Goal: Task Accomplishment & Management: Manage account settings

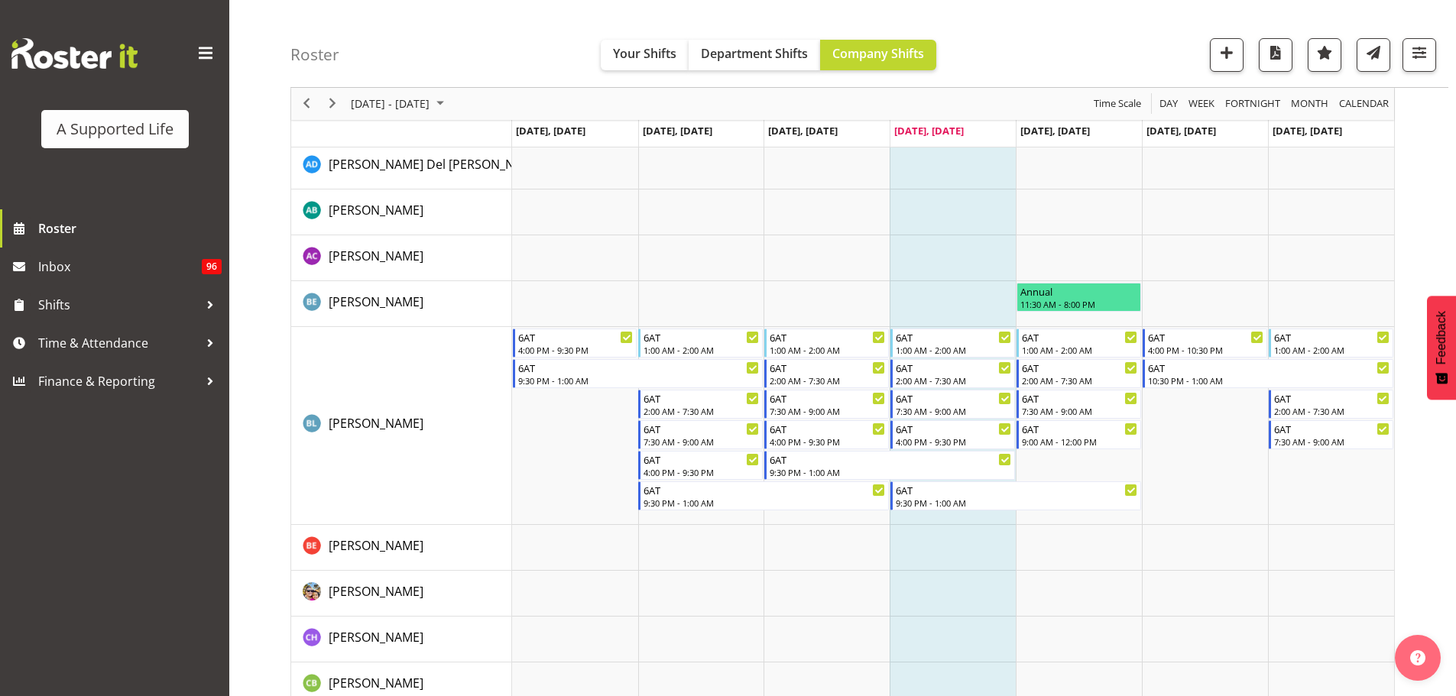
scroll to position [535, 0]
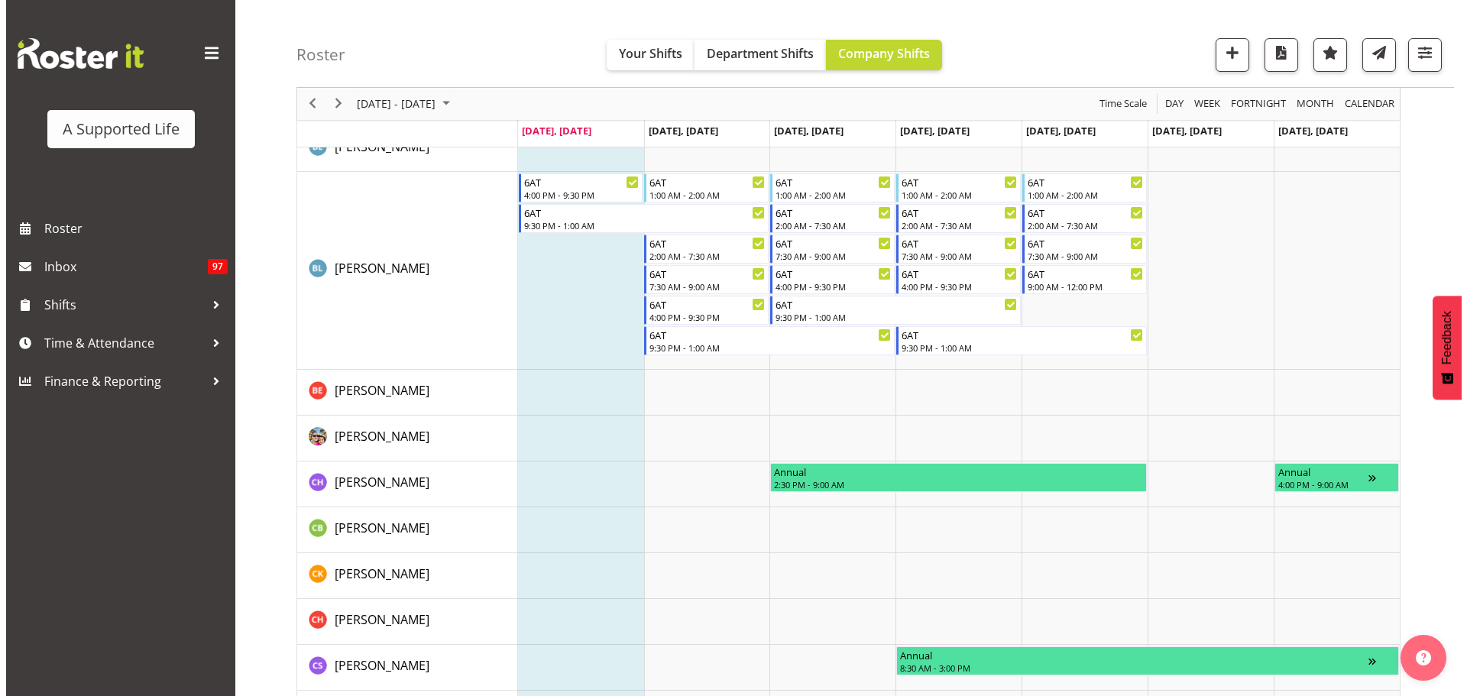
scroll to position [611, 0]
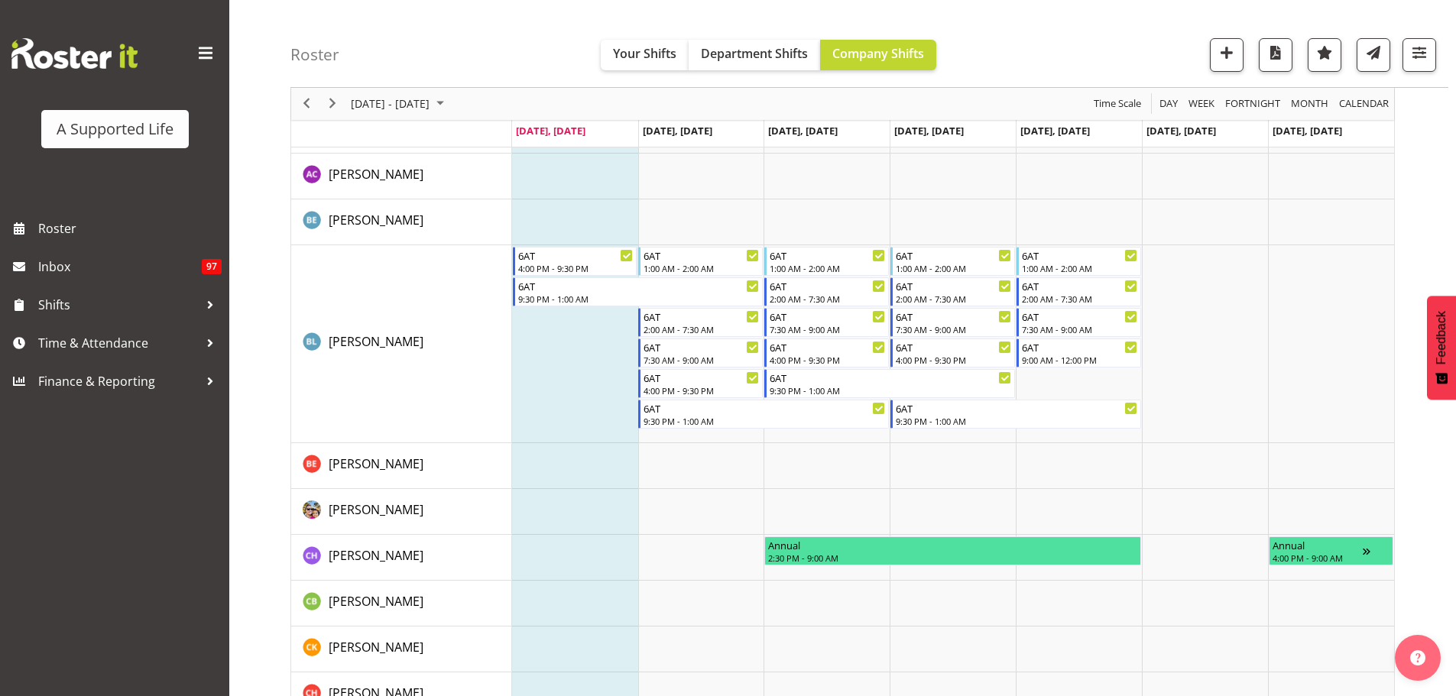
click at [591, 331] on td "Timeline Week of October 6, 2025" at bounding box center [575, 344] width 126 height 198
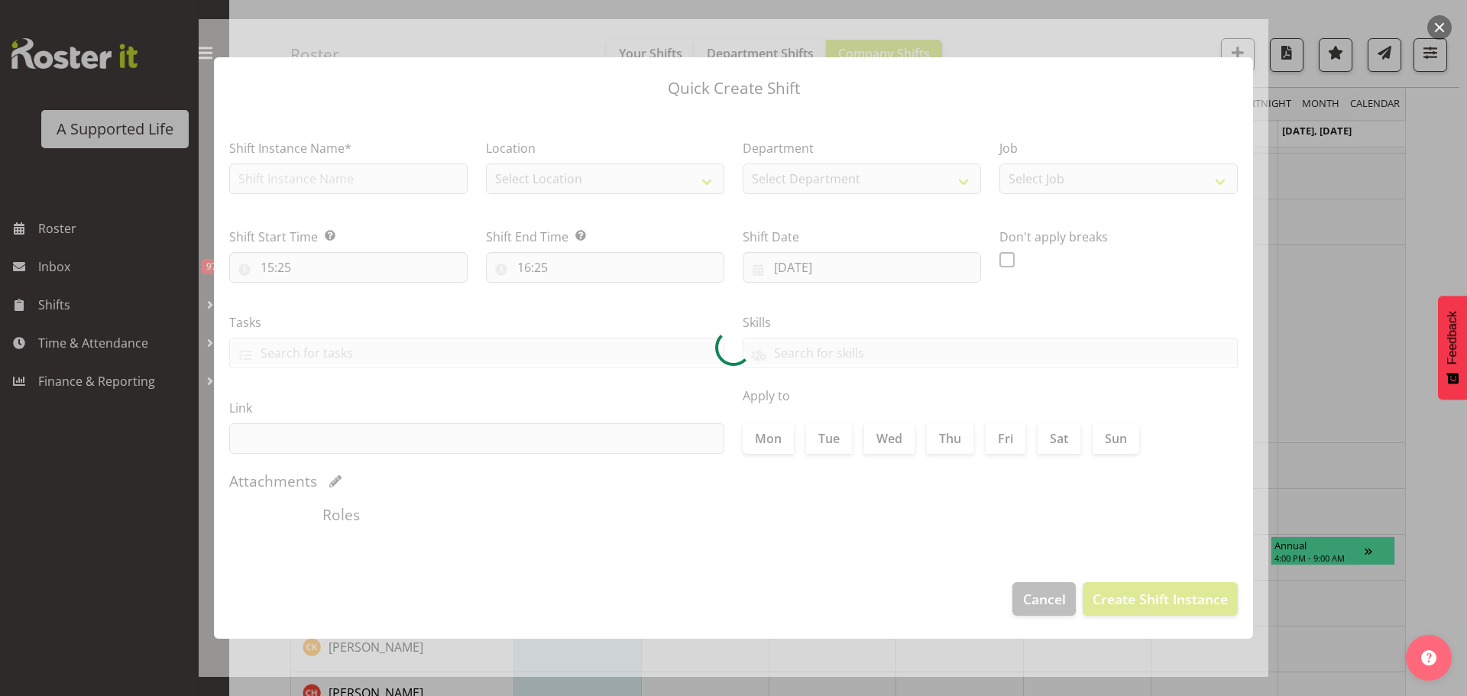
checkbox input "true"
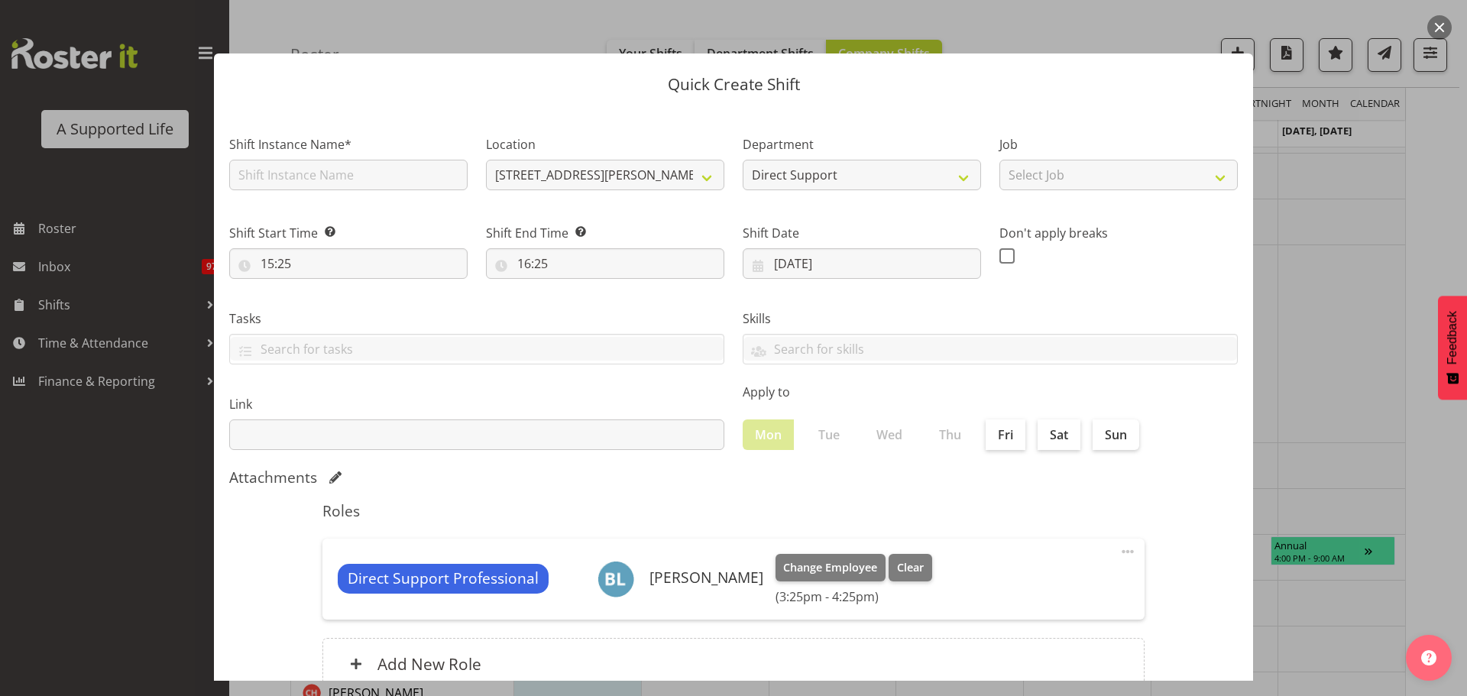
click at [1450, 29] on button "button" at bounding box center [1440, 27] width 24 height 24
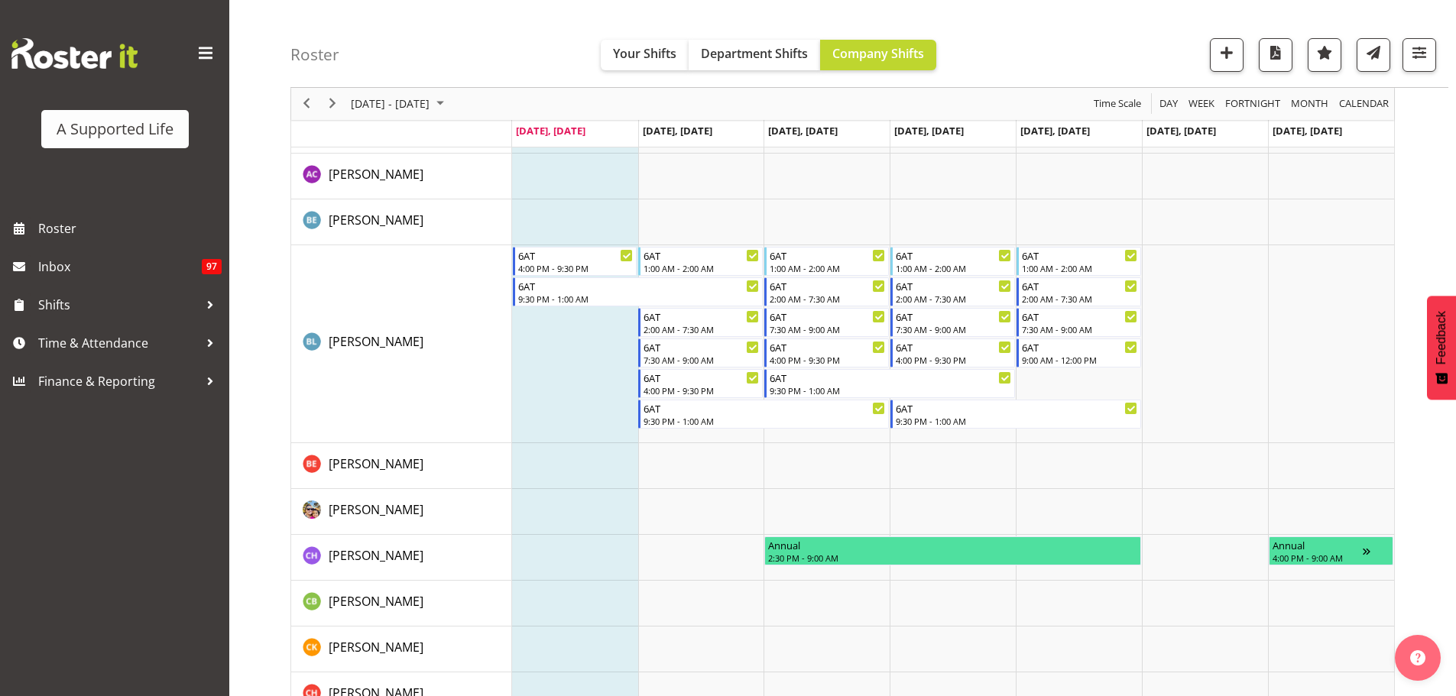
click at [587, 313] on td "Timeline Week of October 6, 2025" at bounding box center [575, 344] width 126 height 198
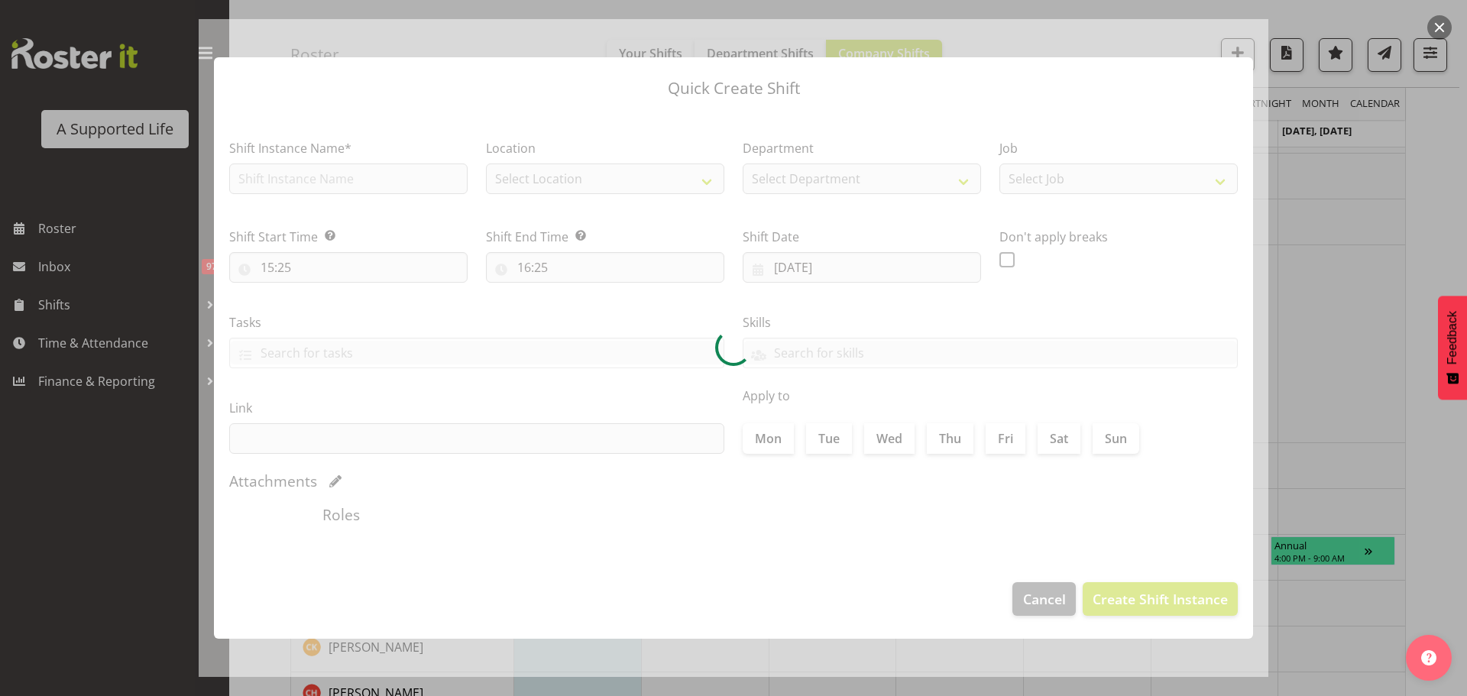
checkbox input "true"
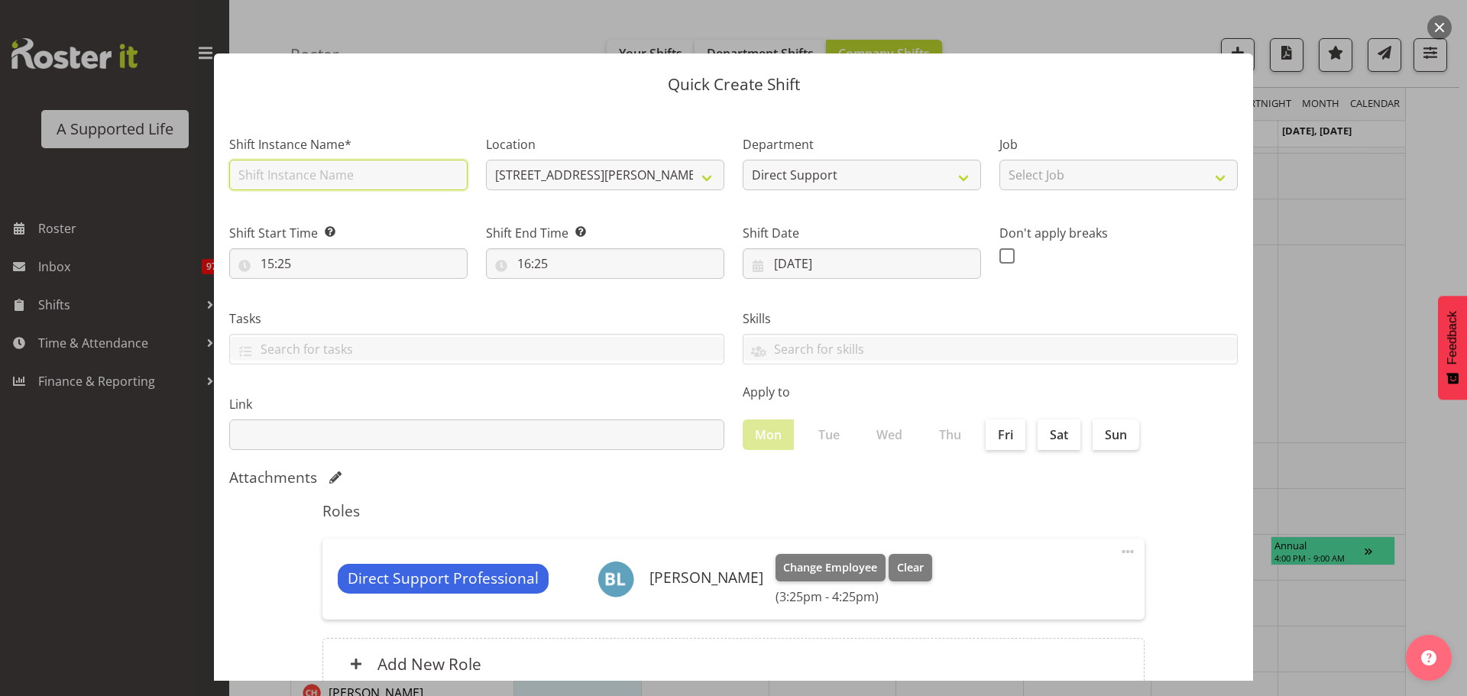
click at [365, 173] on input "text" at bounding box center [348, 175] width 238 height 31
type input "My Plan"
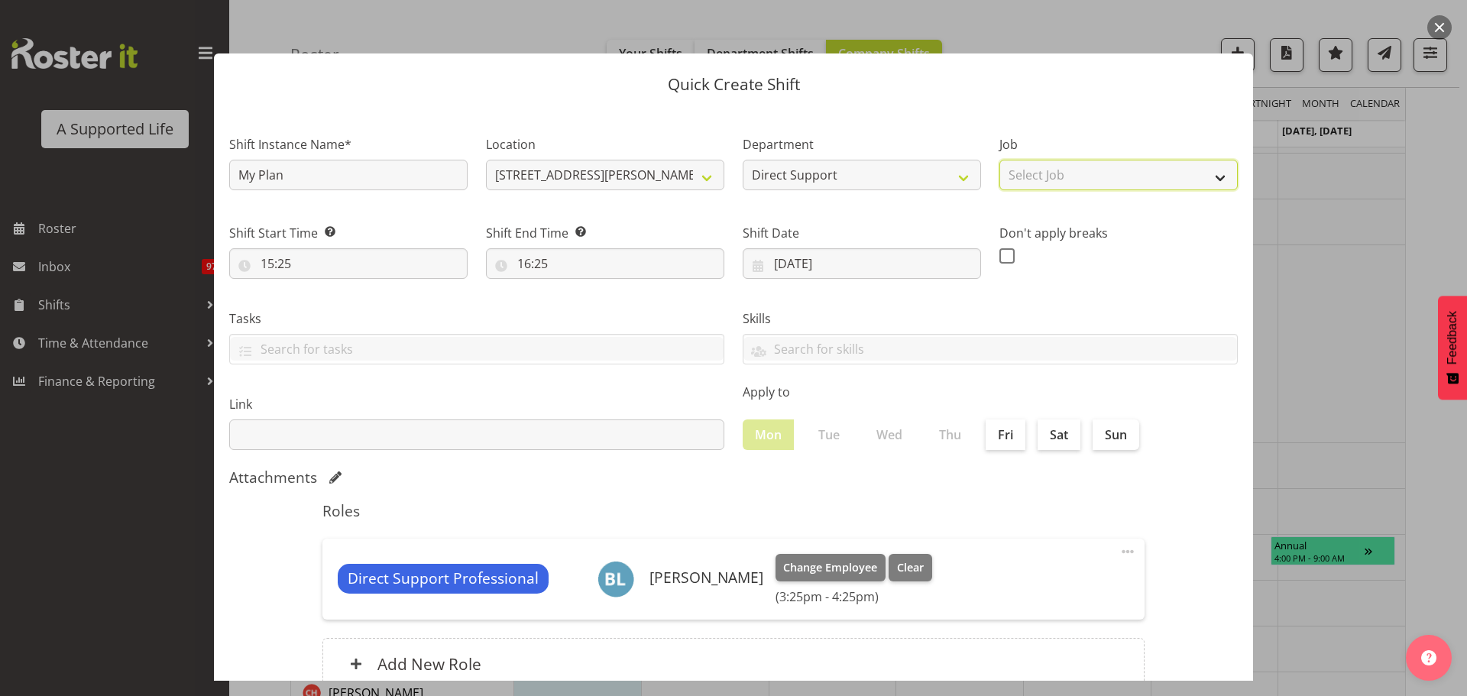
click at [1067, 160] on select "Select Job Accounts and Payroll Admin Support Aspirations and Support Facilitat…" at bounding box center [1119, 175] width 238 height 31
select select "4112"
click at [1000, 160] on select "Select Job Accounts and Payroll Admin Support Aspirations and Support Facilitat…" at bounding box center [1119, 175] width 238 height 31
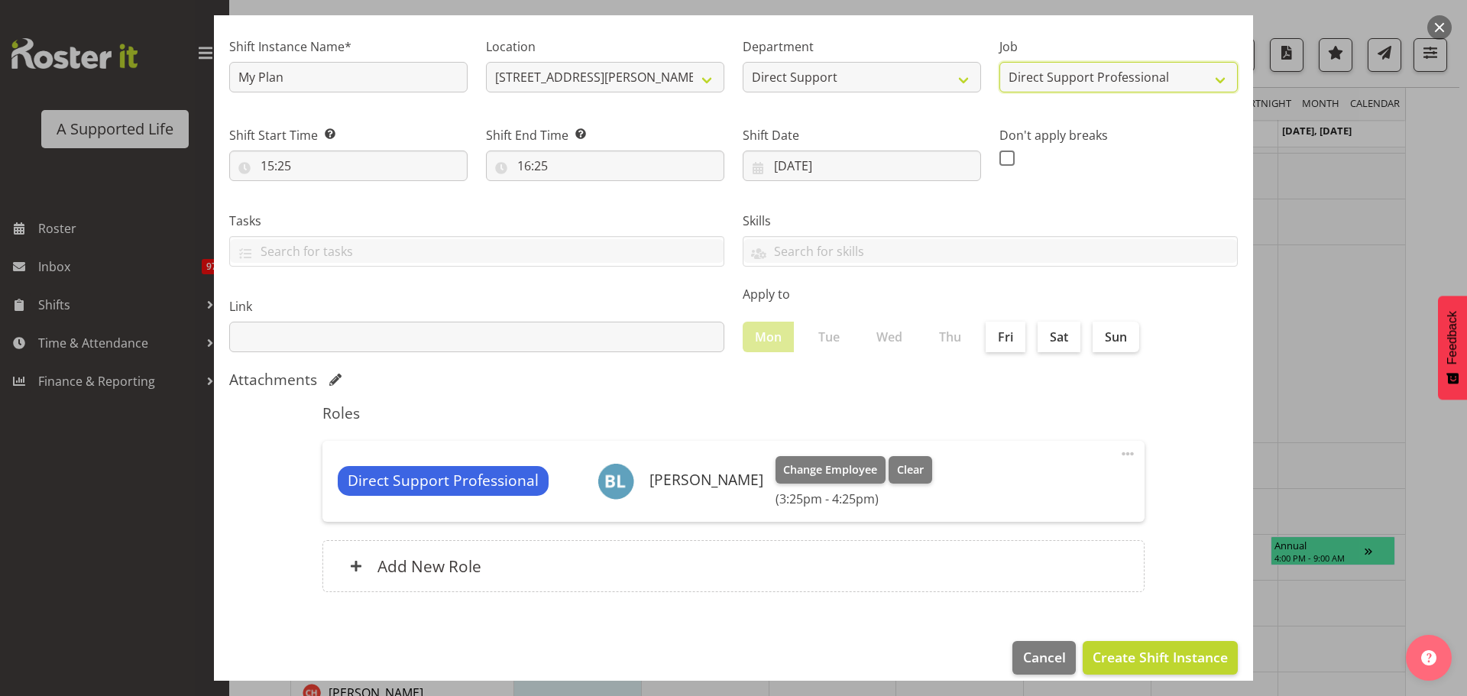
scroll to position [115, 0]
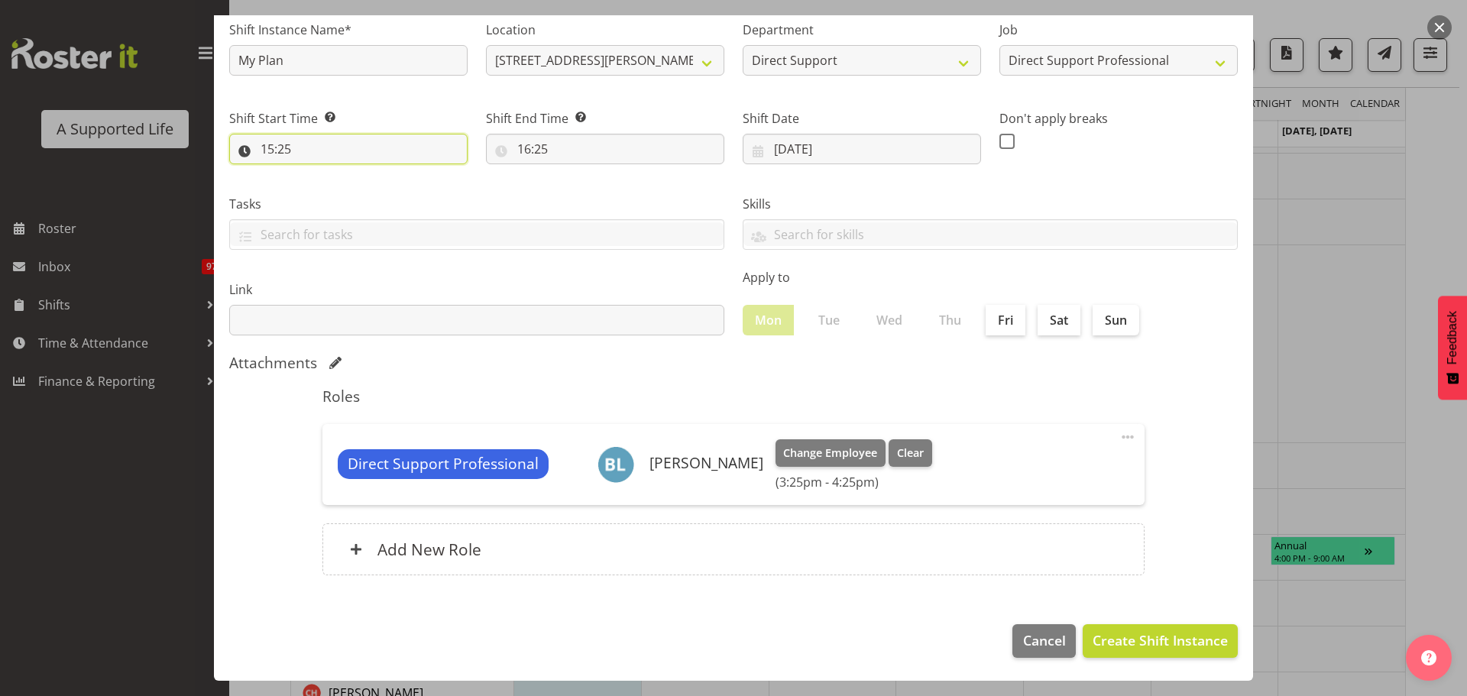
click at [280, 152] on input "15:25" at bounding box center [348, 149] width 238 height 31
click at [326, 193] on select "00 01 02 03 04 05 06 07 08 09 10 11 12 13 14 15 16 17 18 19 20 21 22 23" at bounding box center [333, 188] width 34 height 31
select select "9"
click at [316, 173] on select "00 01 02 03 04 05 06 07 08 09 10 11 12 13 14 15 16 17 18 19 20 21 22 23" at bounding box center [333, 188] width 34 height 31
type input "09:25"
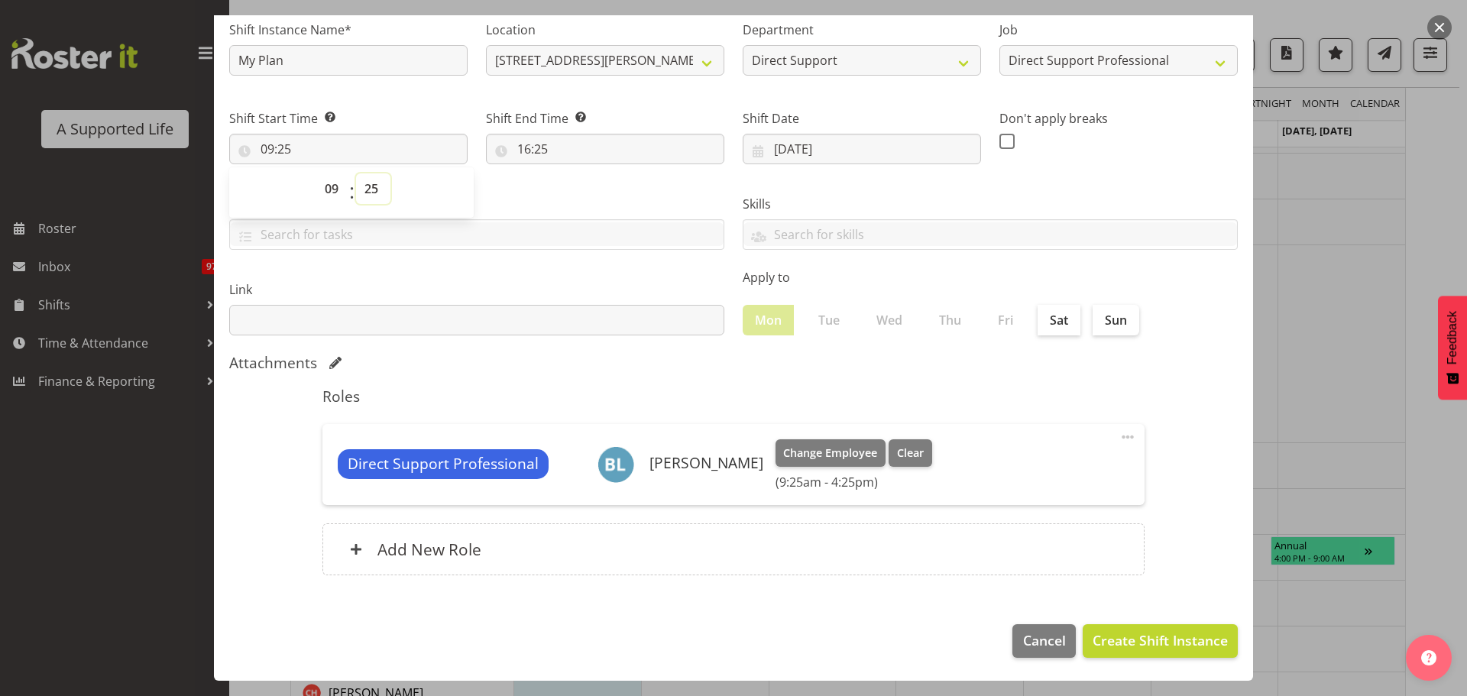
click at [365, 190] on select "00 01 02 03 04 05 06 07 08 09 10 11 12 13 14 15 16 17 18 19 20 21 22 23 24 25 2…" at bounding box center [373, 188] width 34 height 31
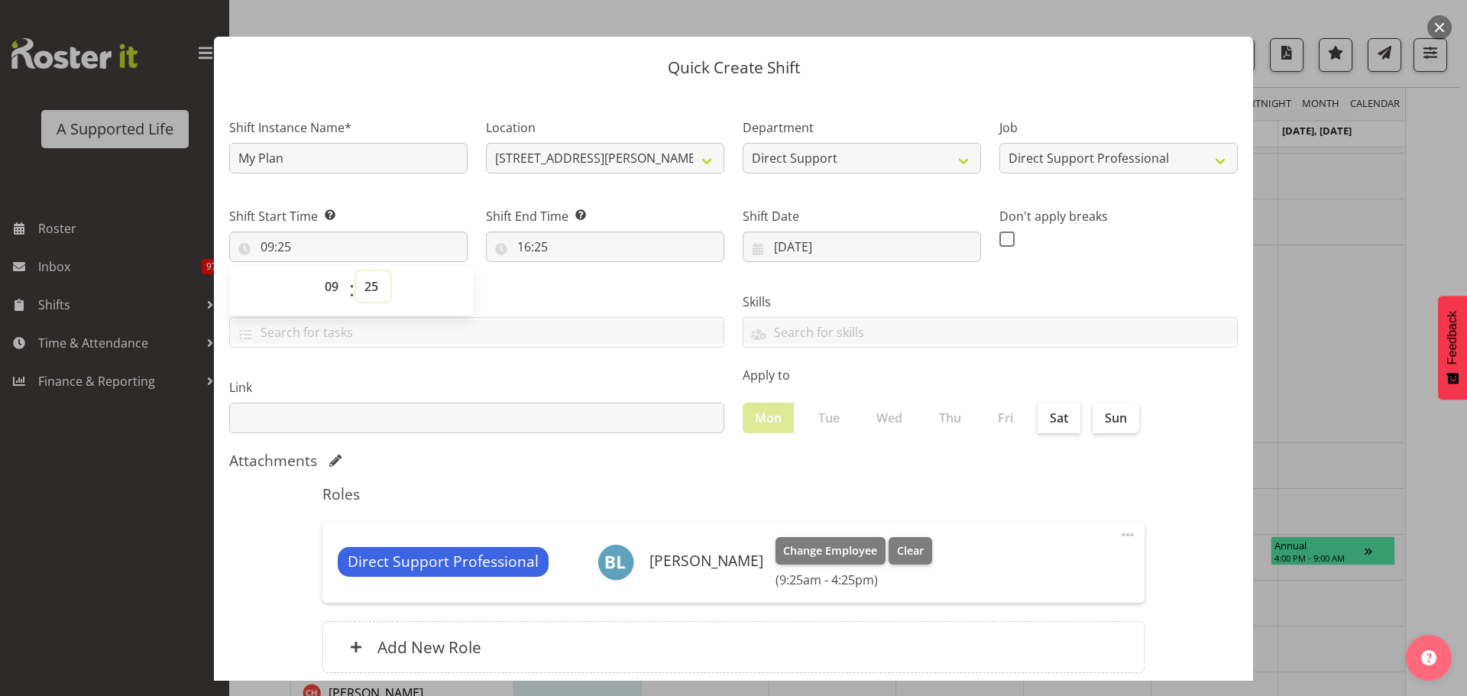
scroll to position [0, 0]
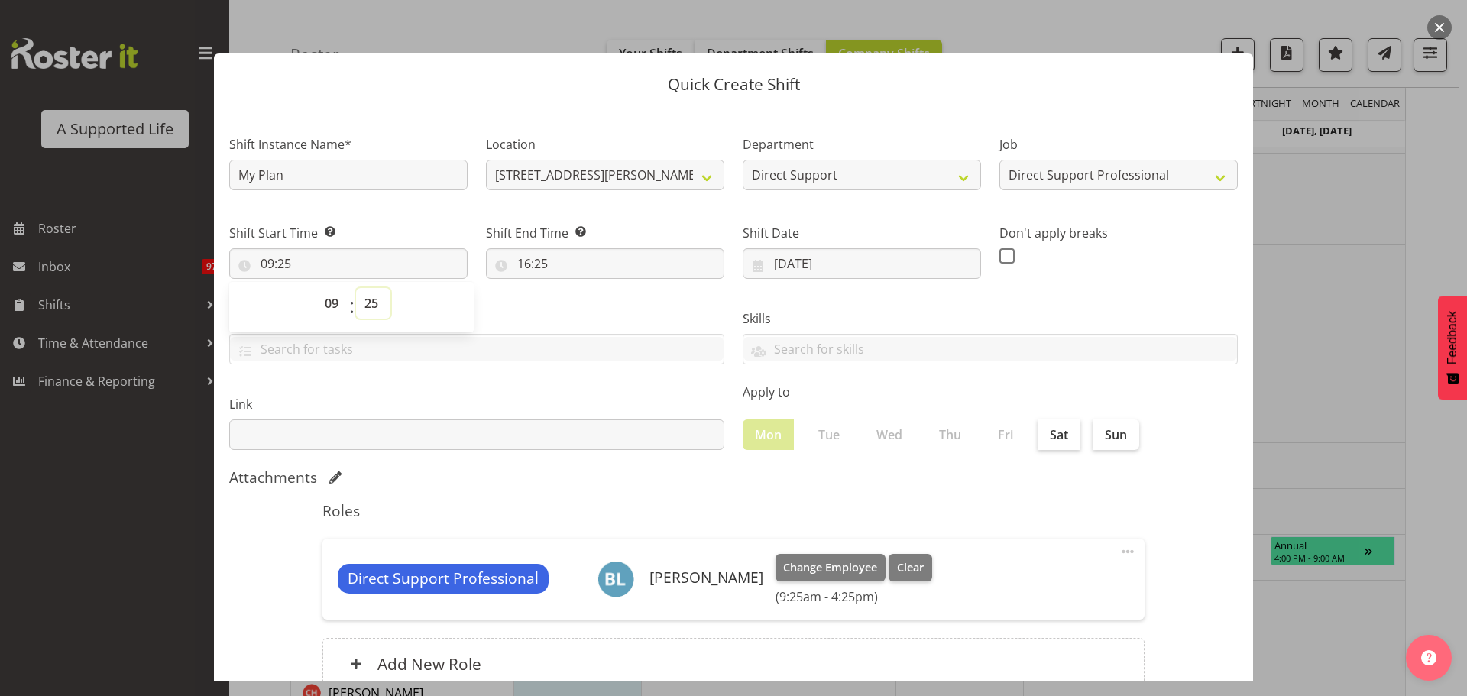
click at [370, 293] on select "00 01 02 03 04 05 06 07 08 09 10 11 12 13 14 15 16 17 18 19 20 21 22 23 24 25 2…" at bounding box center [373, 303] width 34 height 31
select select "0"
click at [356, 288] on select "00 01 02 03 04 05 06 07 08 09 10 11 12 13 14 15 16 17 18 19 20 21 22 23 24 25 2…" at bounding box center [373, 303] width 34 height 31
type input "09:00"
click at [512, 269] on input "16:25" at bounding box center [605, 263] width 238 height 31
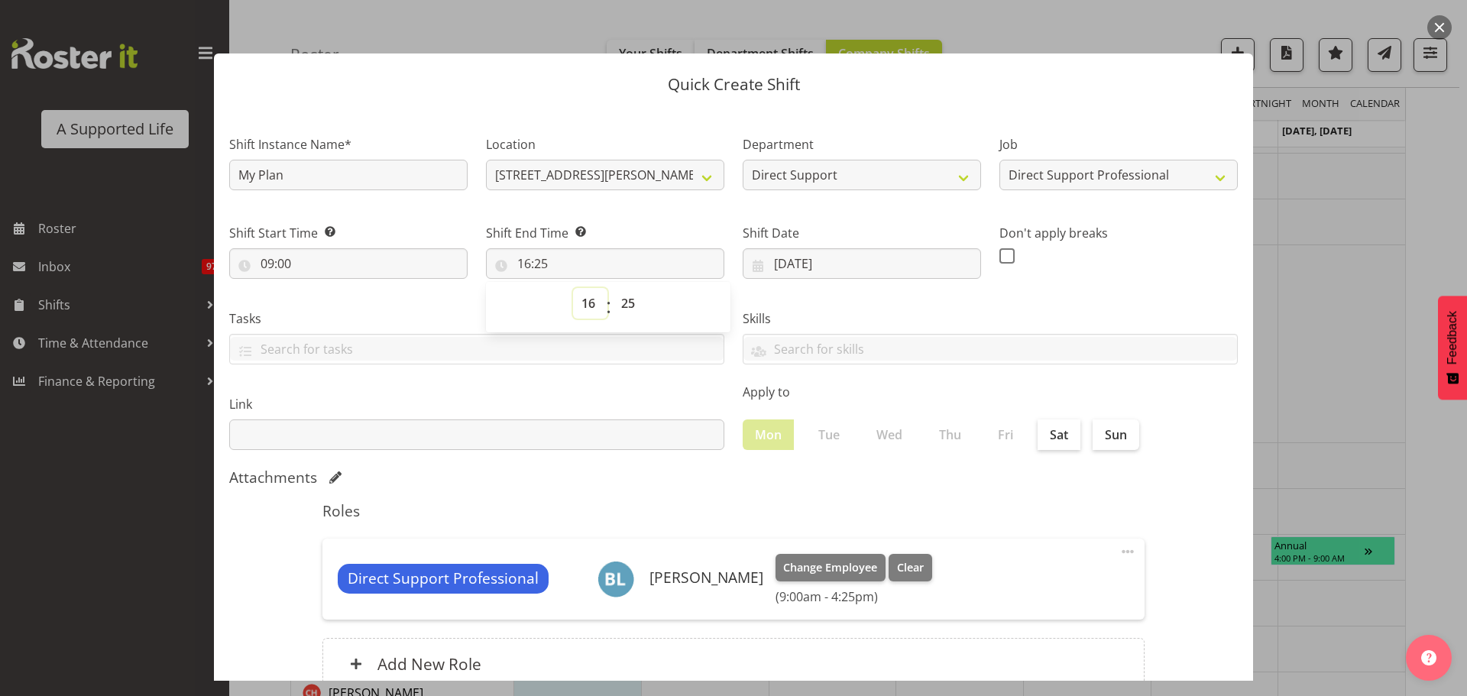
click at [584, 304] on select "00 01 02 03 04 05 06 07 08 09 10 11 12 13 14 15 16 17 18 19 20 21 22 23" at bounding box center [590, 303] width 34 height 31
select select "10"
click at [573, 288] on select "00 01 02 03 04 05 06 07 08 09 10 11 12 13 14 15 16 17 18 19 20 21 22 23" at bounding box center [590, 303] width 34 height 31
type input "10:25"
drag, startPoint x: 624, startPoint y: 300, endPoint x: 624, endPoint y: 288, distance: 12.2
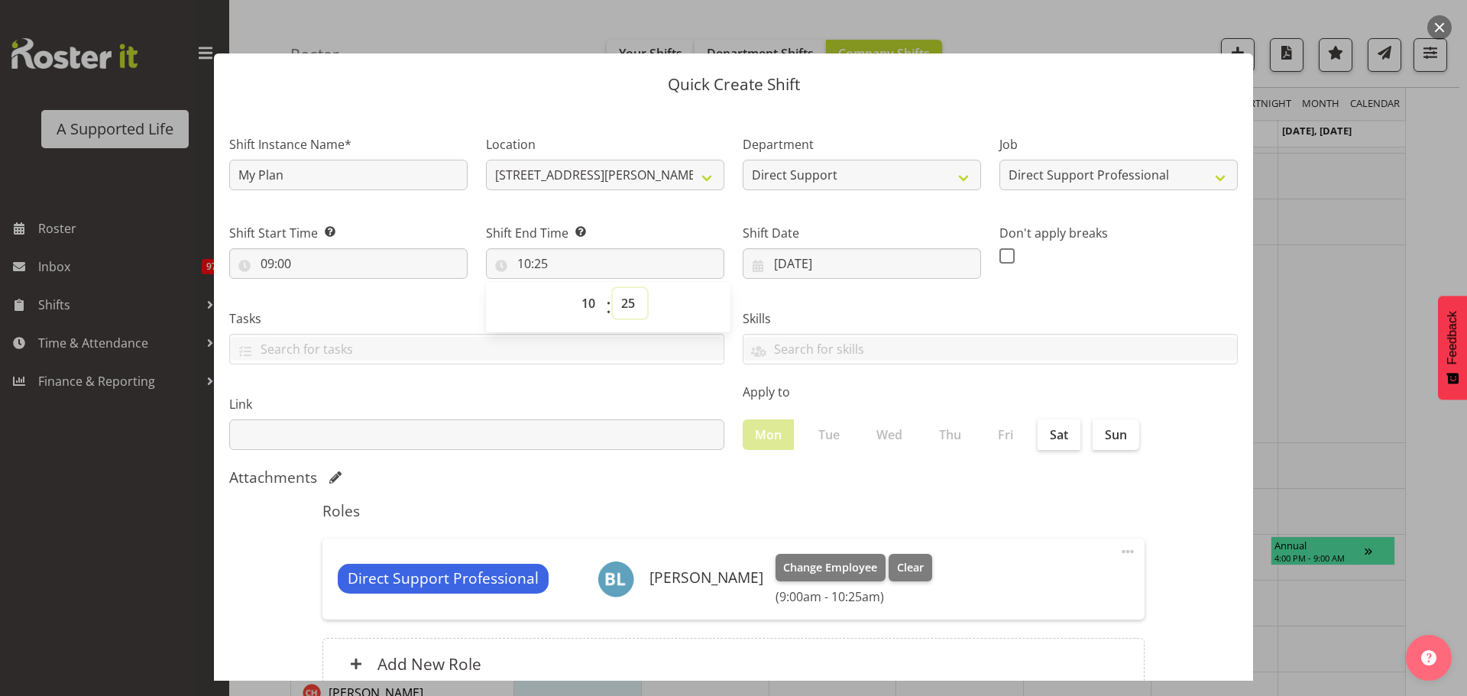
click at [624, 300] on select "00 01 02 03 04 05 06 07 08 09 10 11 12 13 14 15 16 17 18 19 20 21 22 23 24 25 2…" at bounding box center [630, 303] width 34 height 31
select select "15"
click at [613, 288] on select "00 01 02 03 04 05 06 07 08 09 10 11 12 13 14 15 16 17 18 19 20 21 22 23 24 25 2…" at bounding box center [630, 303] width 34 height 31
type input "10:15"
click at [648, 232] on label "Shift End Time Set the time of the day you wish this shift to finish" at bounding box center [605, 233] width 238 height 18
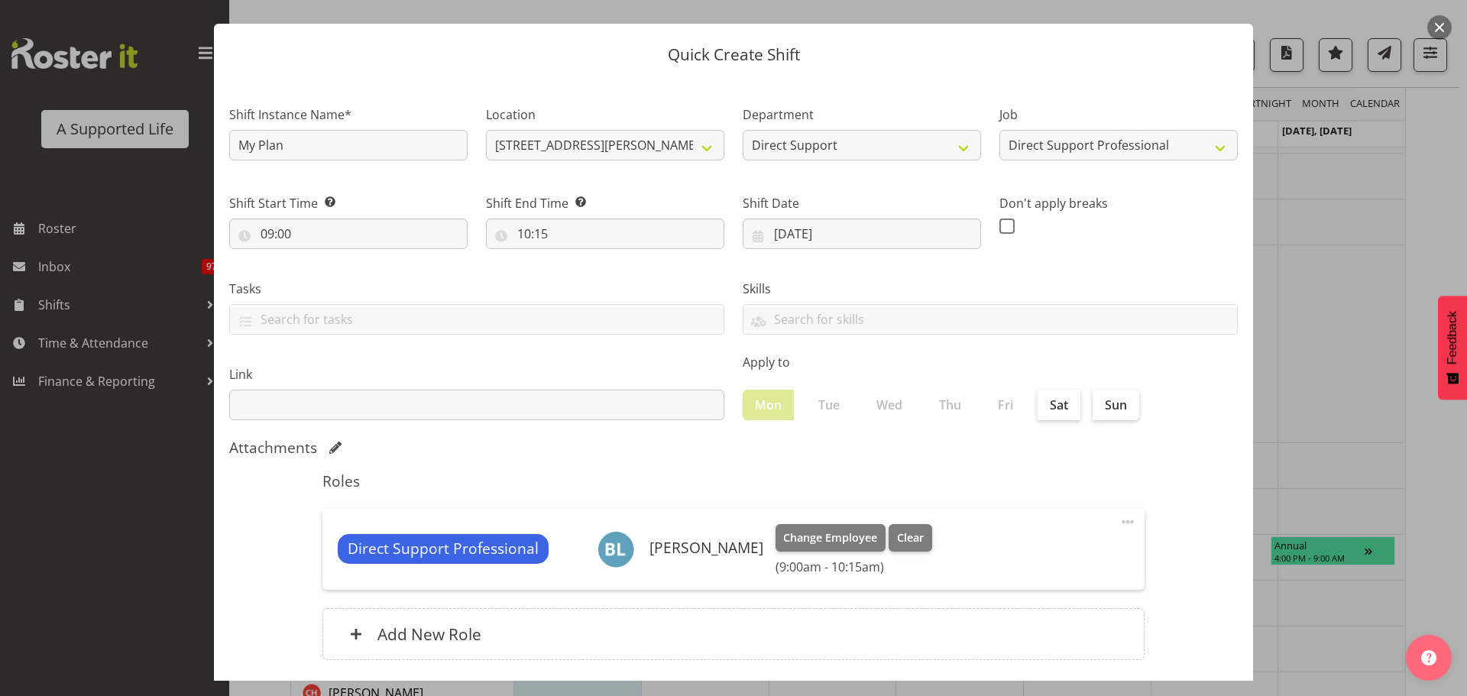
scroll to position [115, 0]
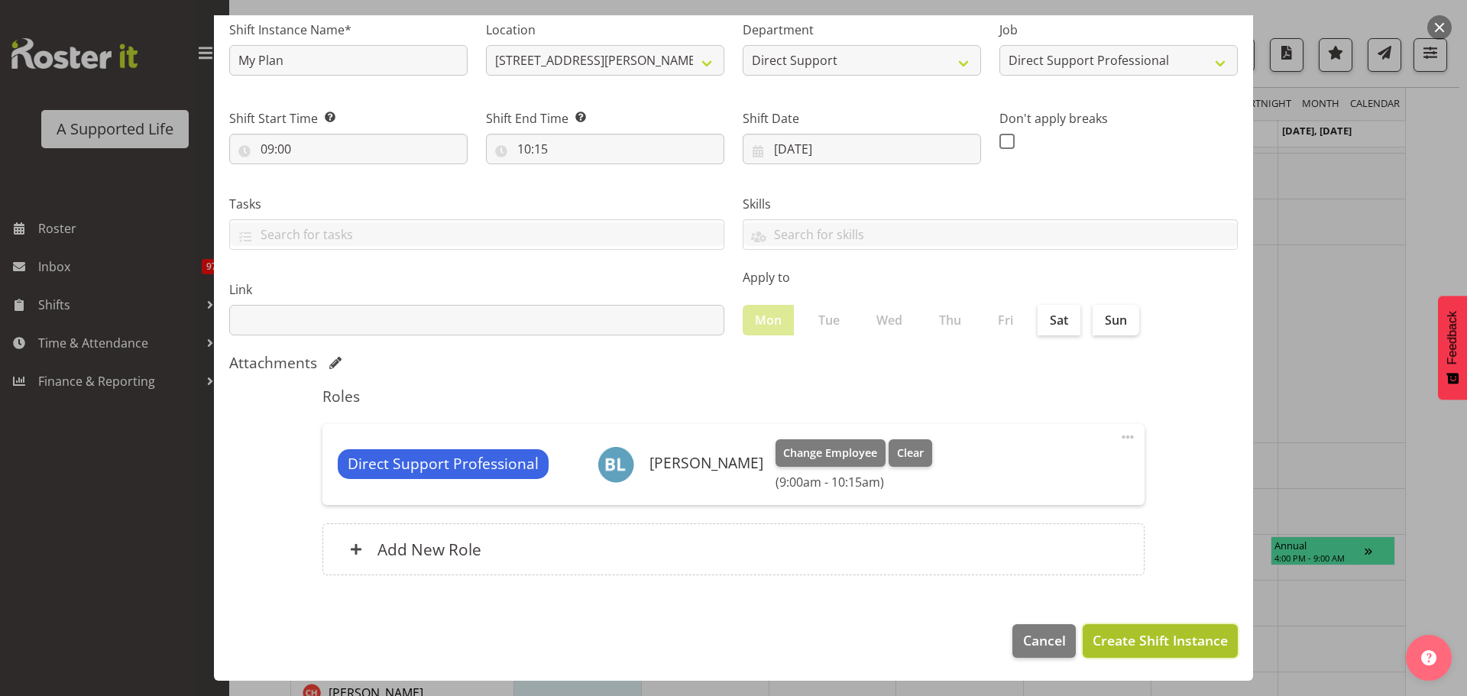
click at [1154, 648] on span "Create Shift Instance" at bounding box center [1160, 640] width 135 height 20
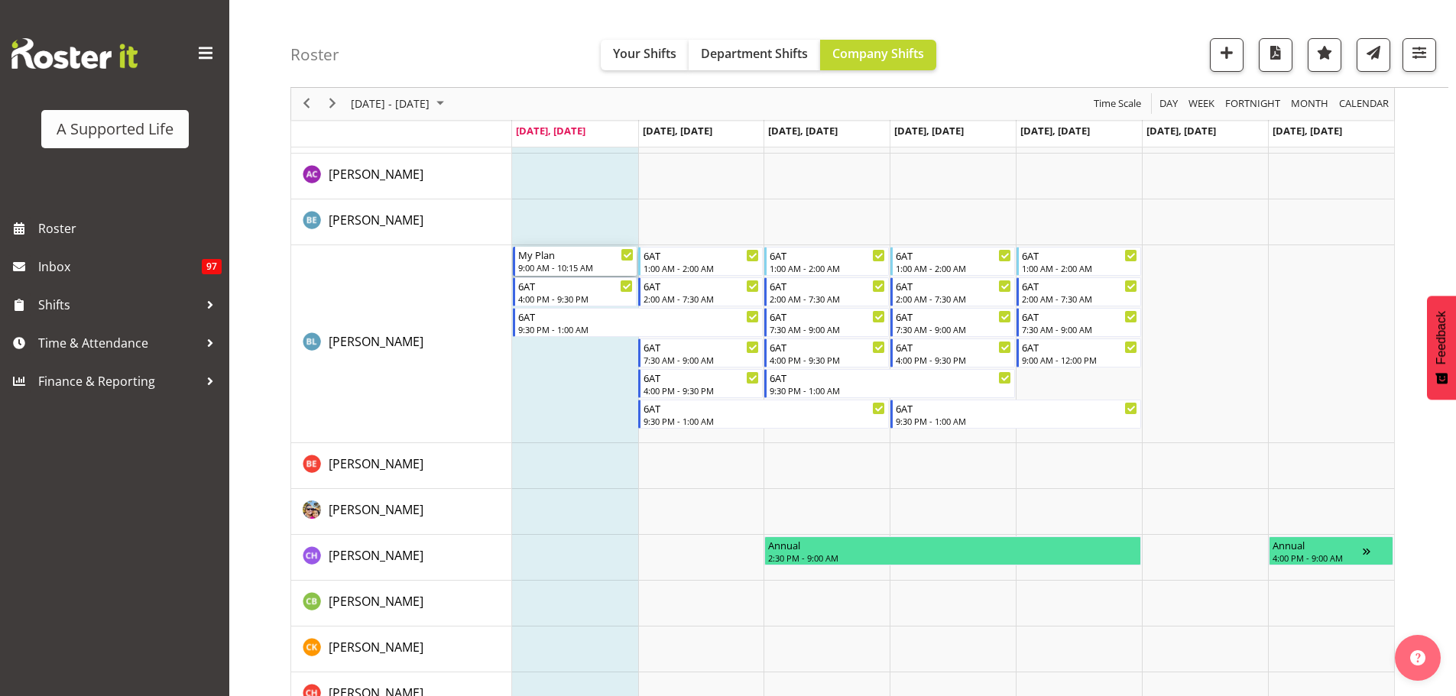
click at [580, 264] on div "9:00 AM - 10:15 AM" at bounding box center [576, 267] width 116 height 12
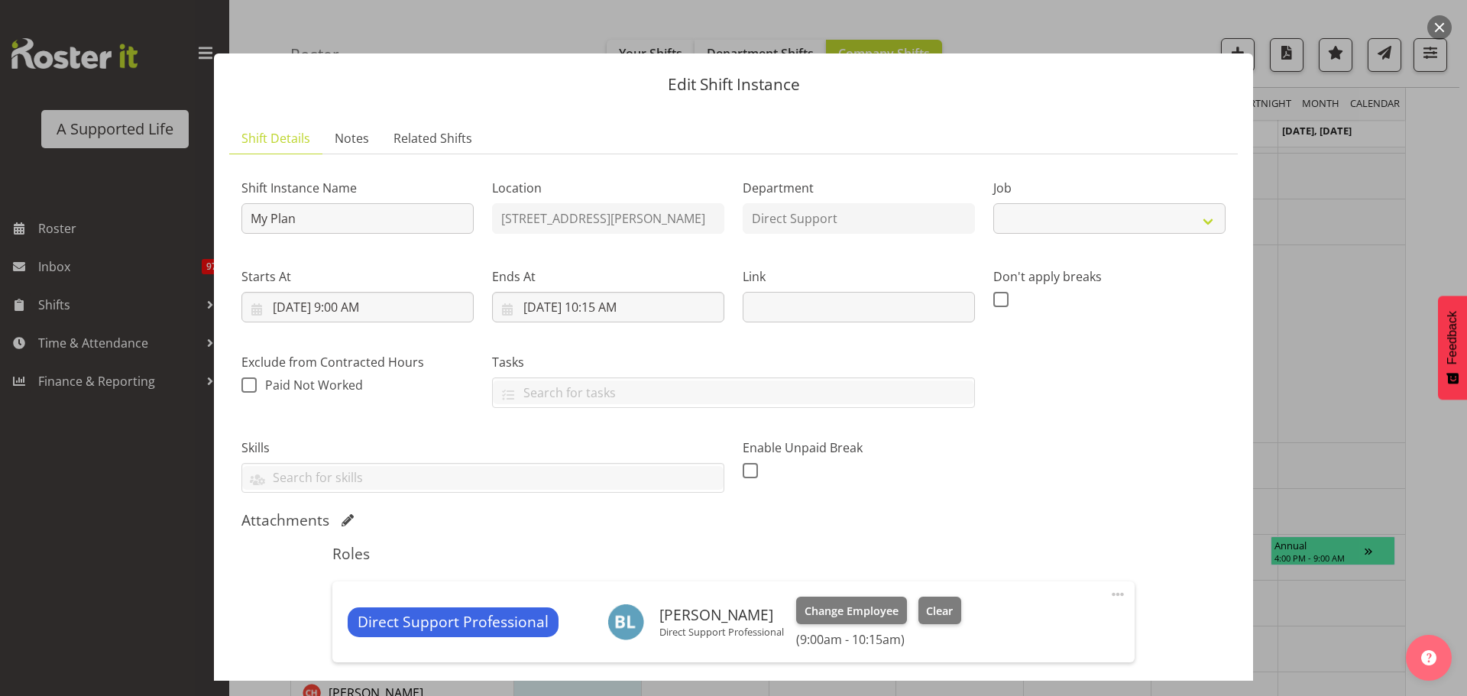
select select "4112"
click at [366, 222] on input "My Plan" at bounding box center [357, 218] width 232 height 31
type input "My Plan Jillian"
click at [1087, 400] on div "Shift Instance Name My Plan Jillian Location 6 Abel Tasman Ave Department Direc…" at bounding box center [733, 329] width 1003 height 345
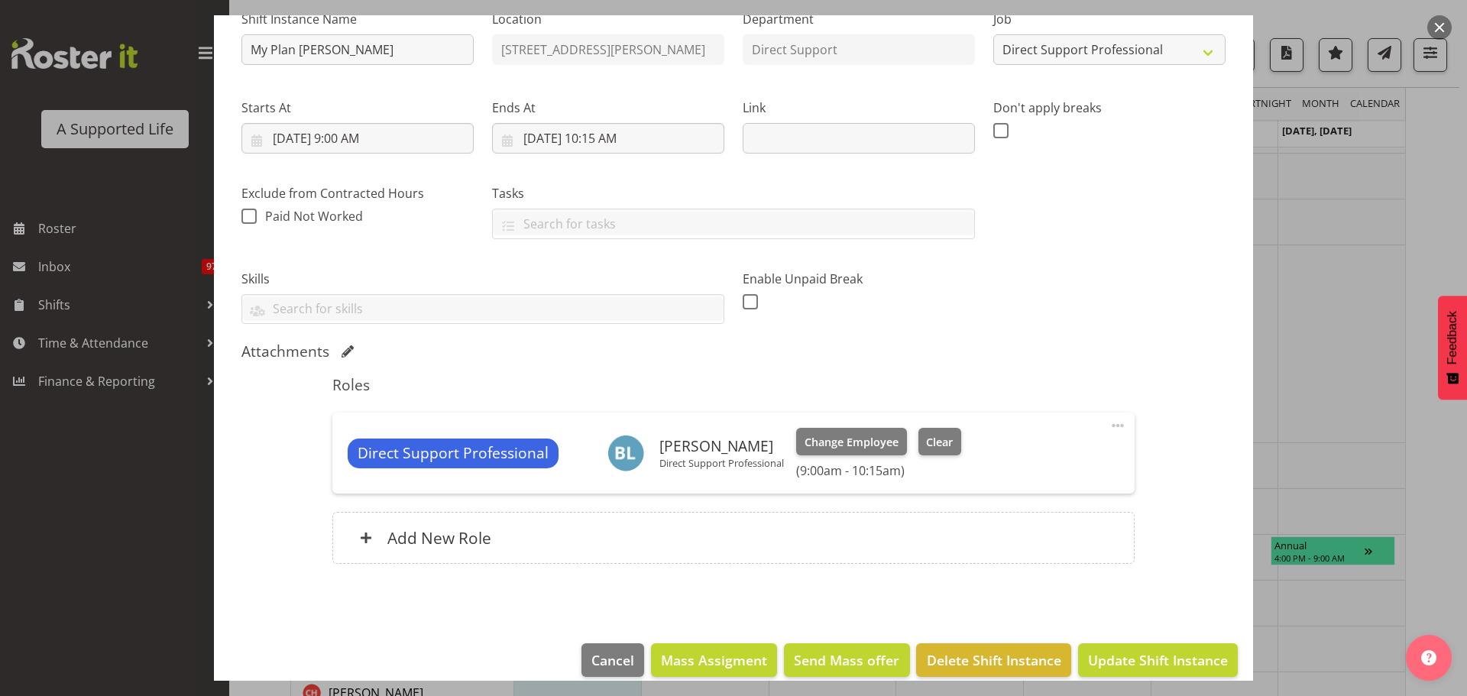
scroll to position [188, 0]
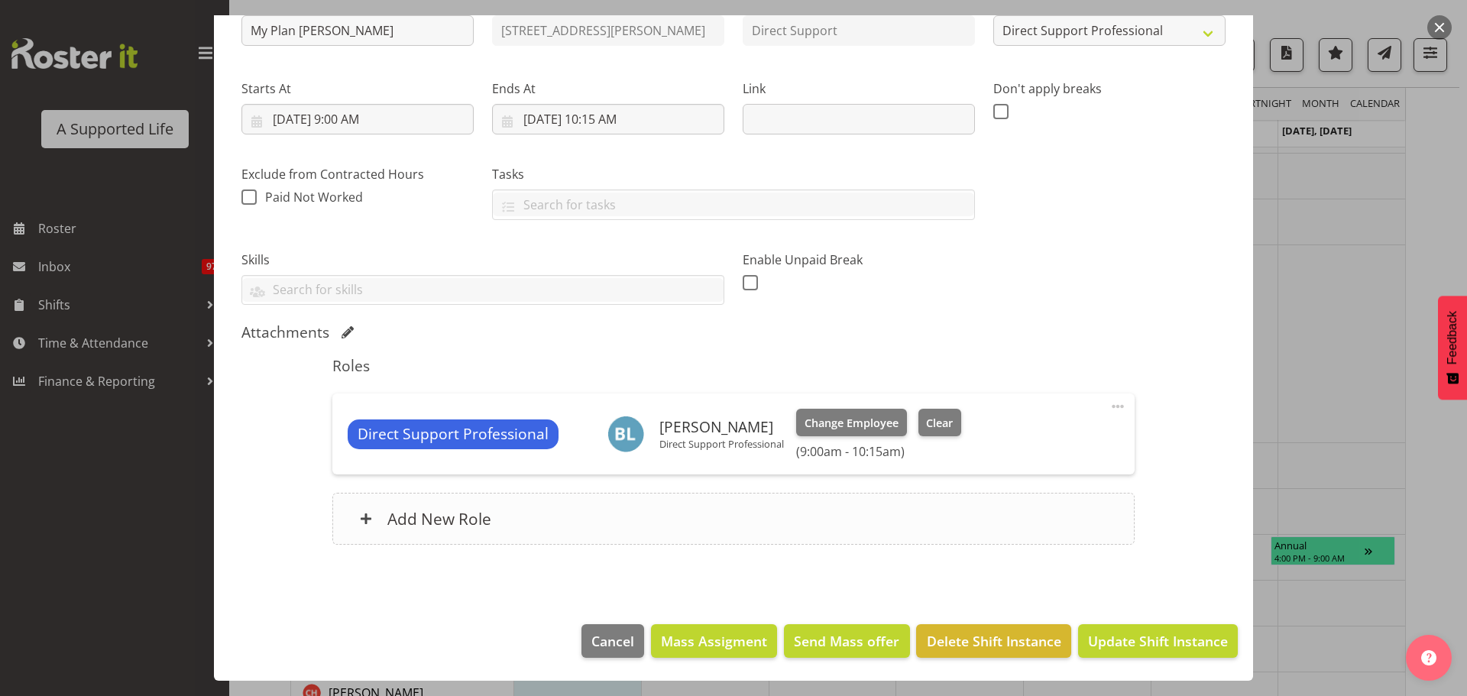
click at [551, 523] on div "Add New Role" at bounding box center [733, 519] width 802 height 52
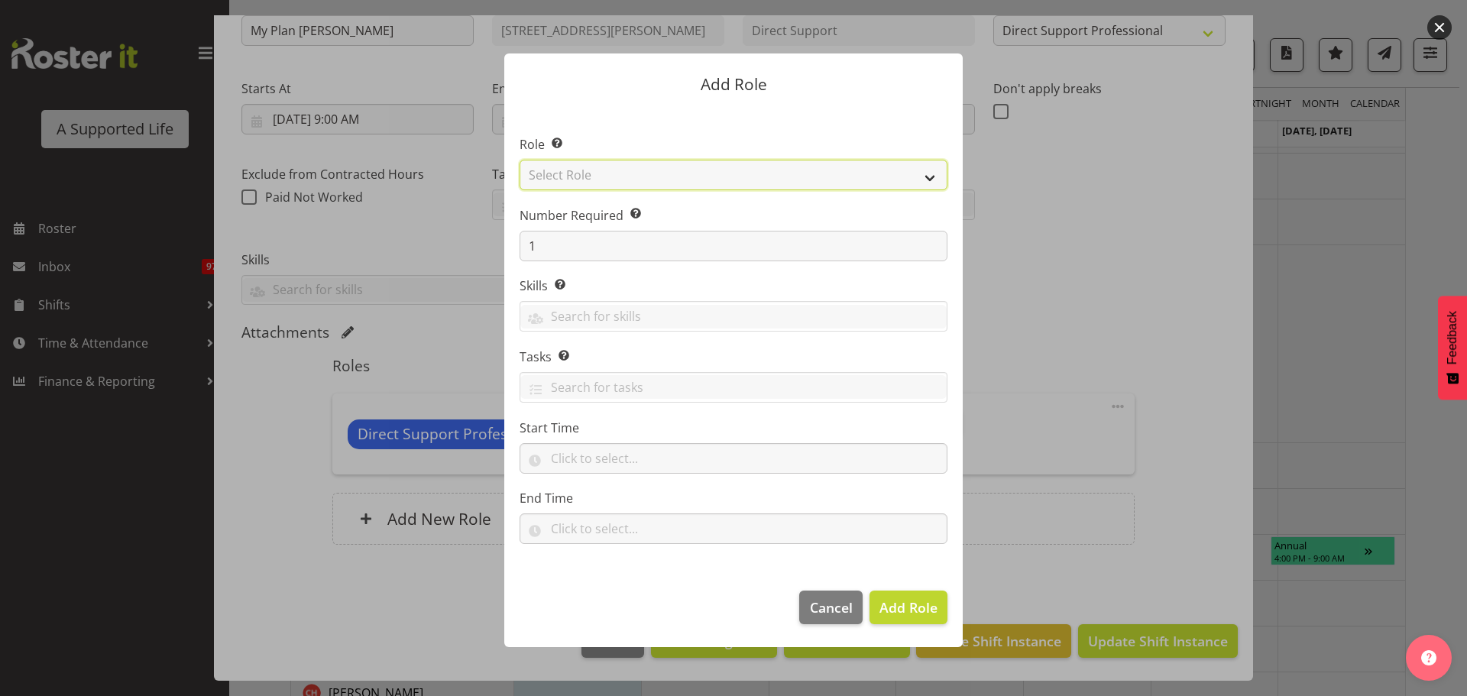
click at [606, 170] on select "Select Role Accounts and Payroll Admin Support Aspirations & Support Facilitato…" at bounding box center [734, 175] width 428 height 31
click at [520, 160] on select "Select Role Accounts and Payroll Admin Support Aspirations & Support Facilitato…" at bounding box center [734, 175] width 428 height 31
click at [608, 174] on select "Accounts and Payroll Admin Support Aspirations & Support Facilitator Chief Exec…" at bounding box center [734, 175] width 428 height 31
select select "519"
click at [520, 160] on select "Accounts and Payroll Admin Support Aspirations & Support Facilitator Chief Exec…" at bounding box center [734, 175] width 428 height 31
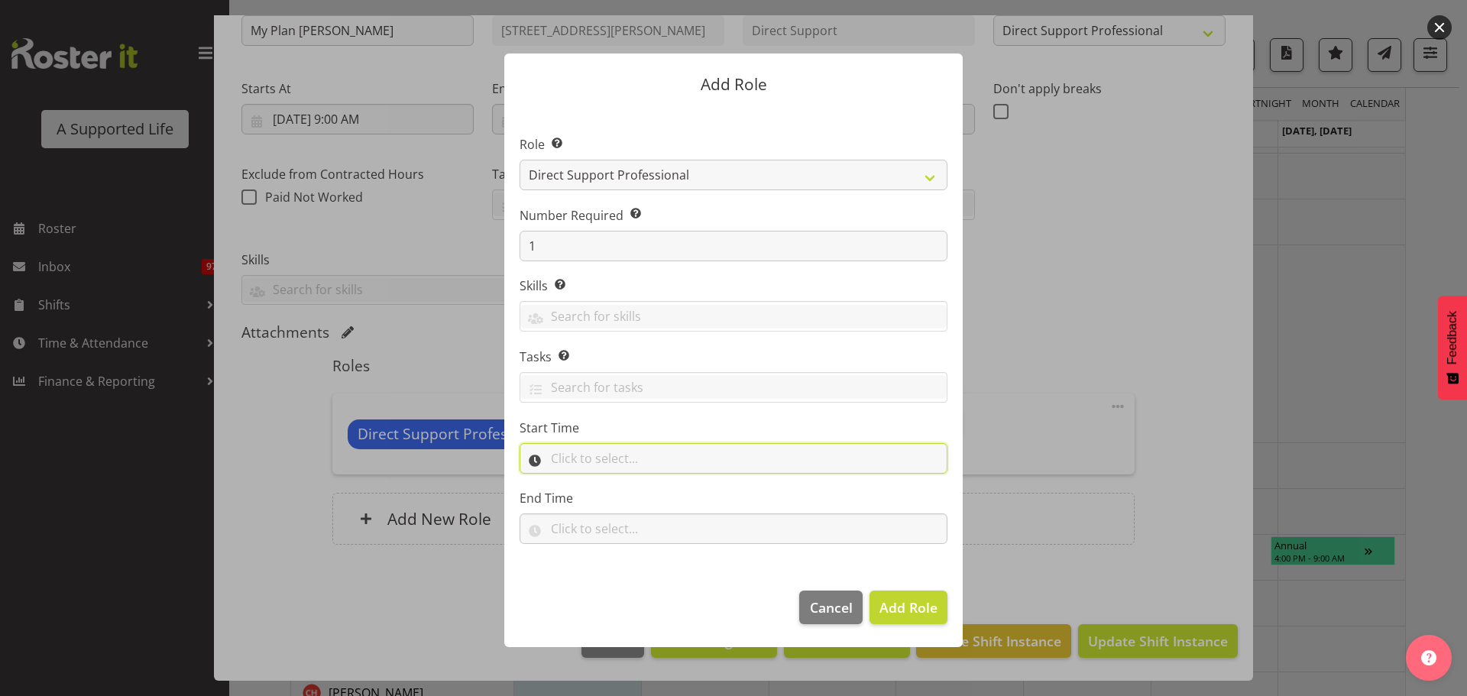
click at [631, 455] on input "text" at bounding box center [734, 458] width 428 height 31
click at [676, 429] on label "Start Time" at bounding box center [734, 428] width 428 height 18
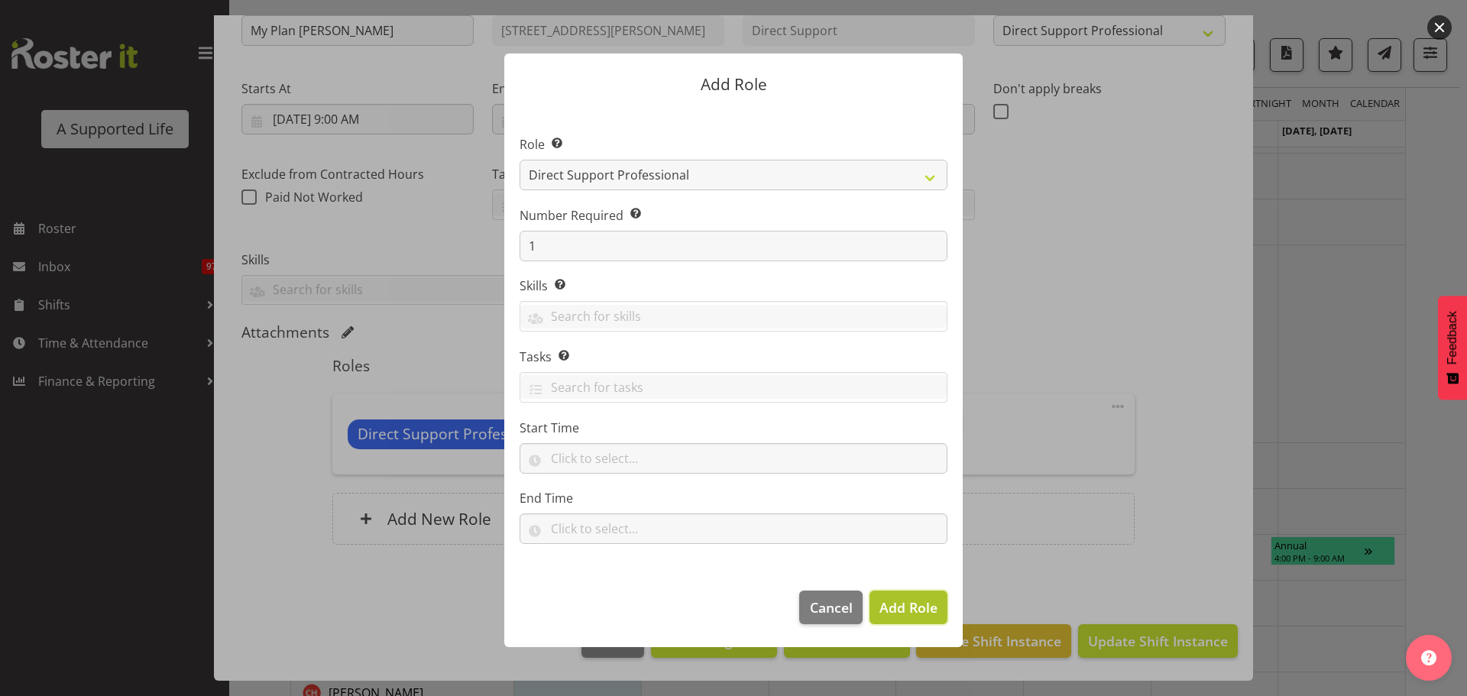
click at [925, 619] on button "Add Role" at bounding box center [909, 608] width 78 height 34
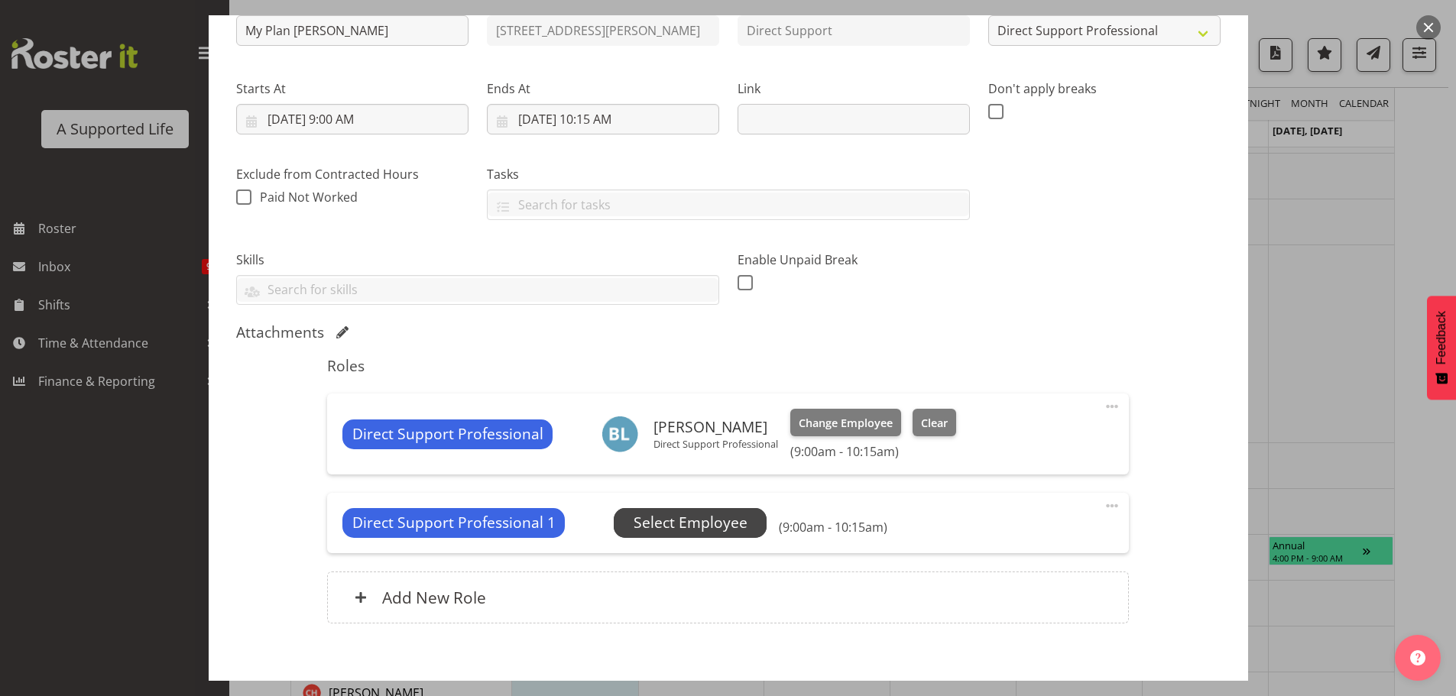
click at [696, 523] on span "Select Employee" at bounding box center [691, 523] width 114 height 22
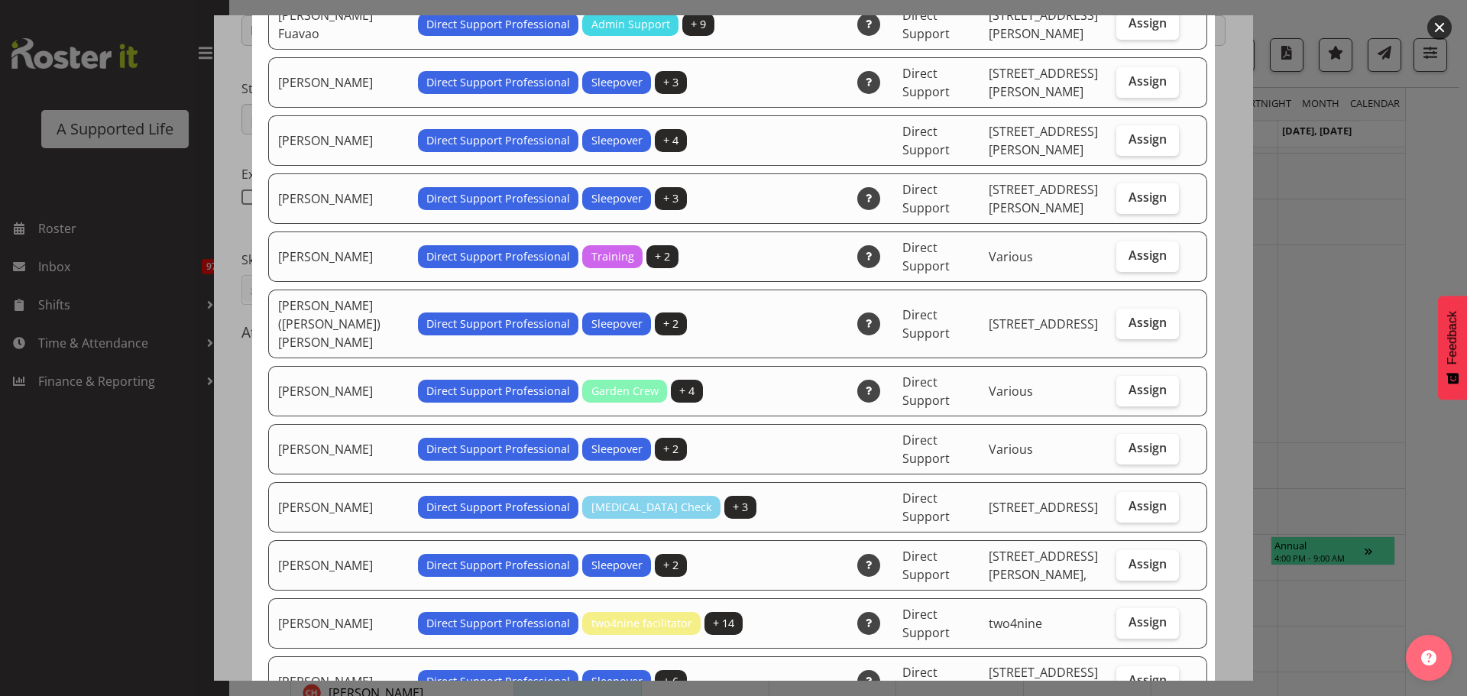
scroll to position [1758, 0]
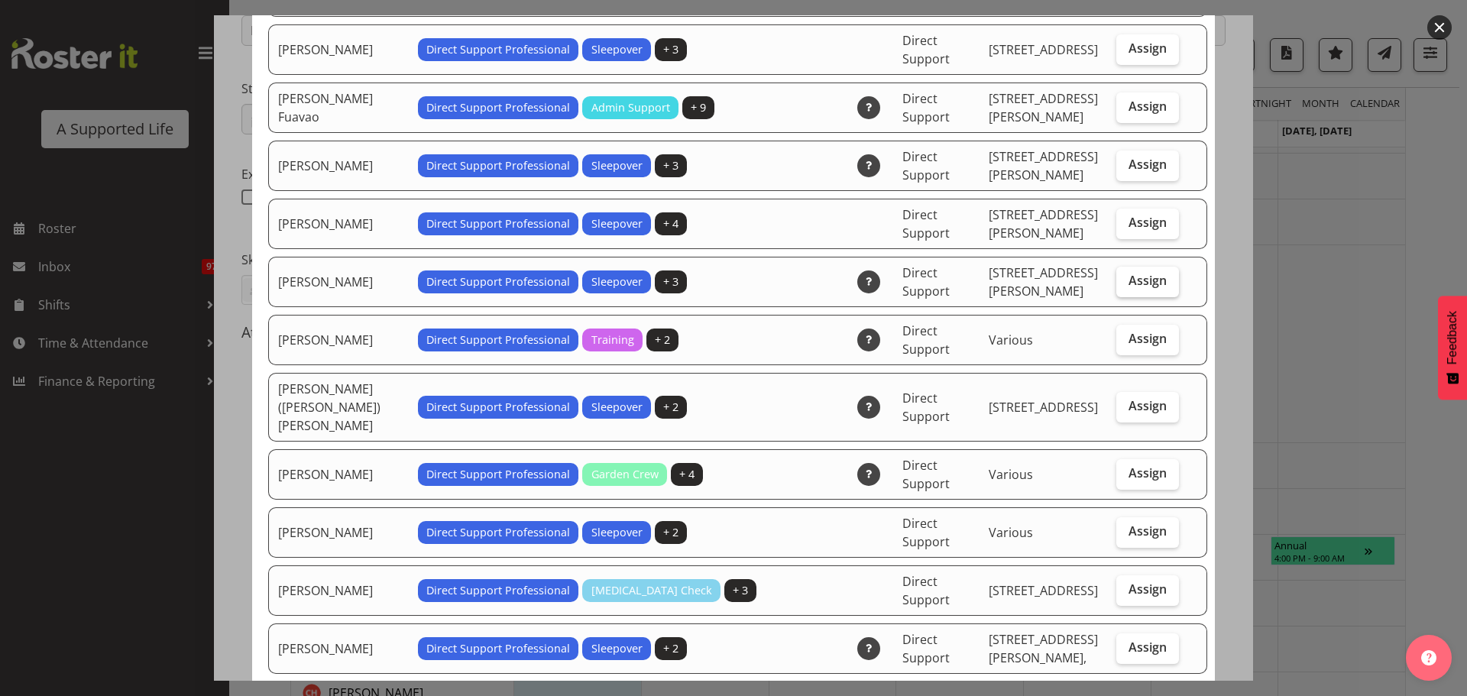
click at [1129, 273] on span "Assign" at bounding box center [1148, 280] width 38 height 15
click at [1117, 276] on input "Assign" at bounding box center [1121, 281] width 10 height 10
checkbox input "true"
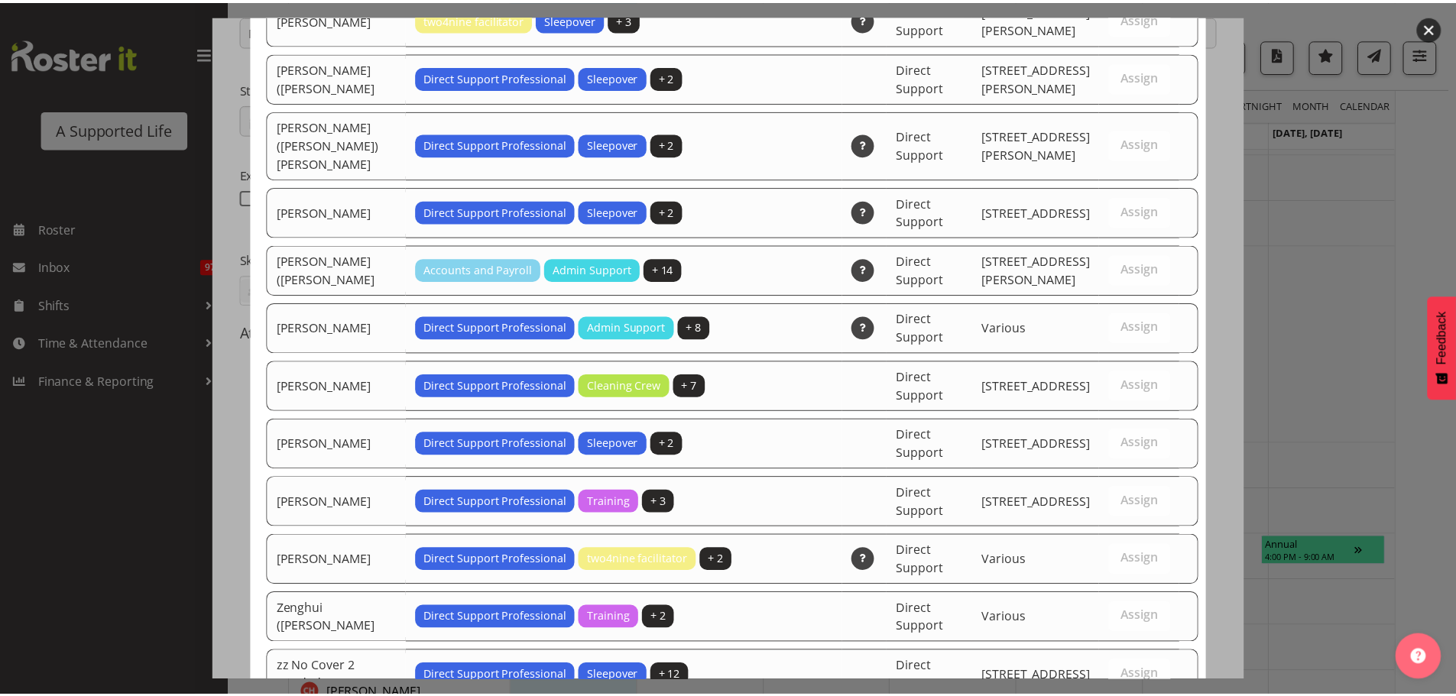
scroll to position [4839, 0]
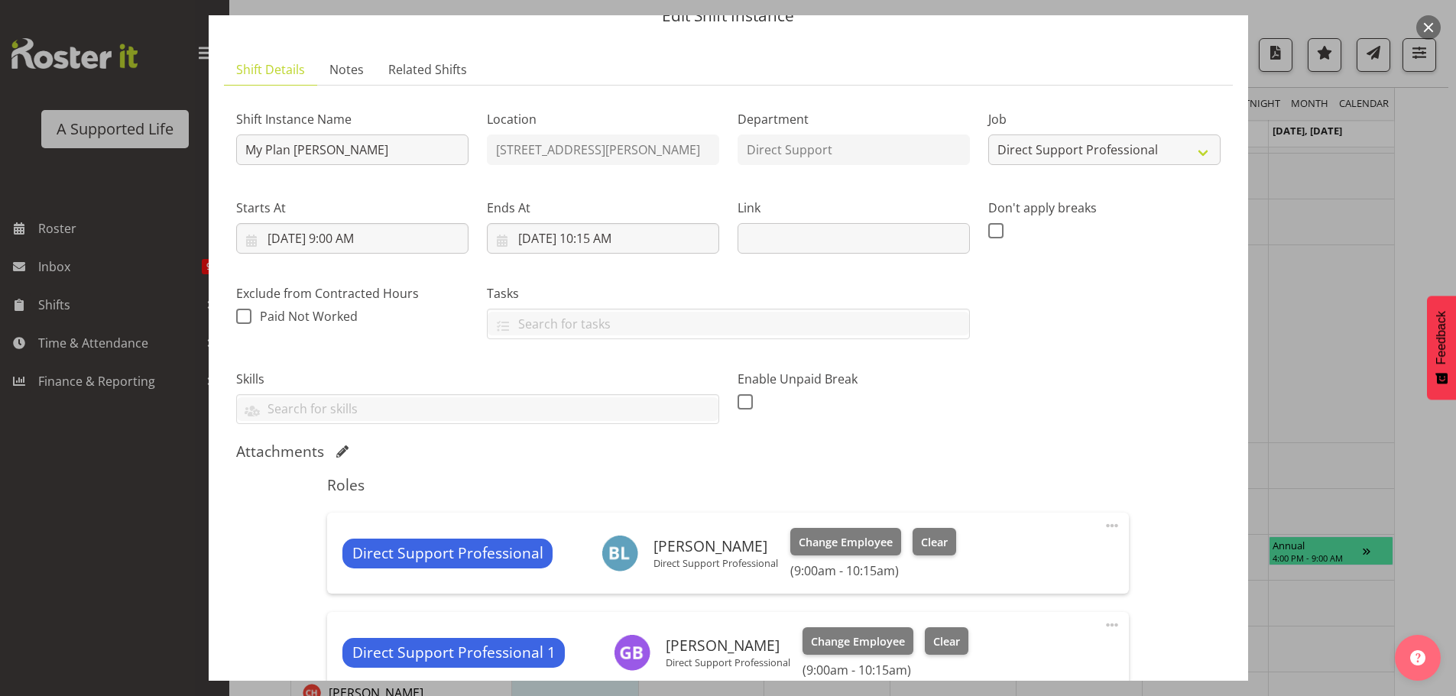
scroll to position [0, 0]
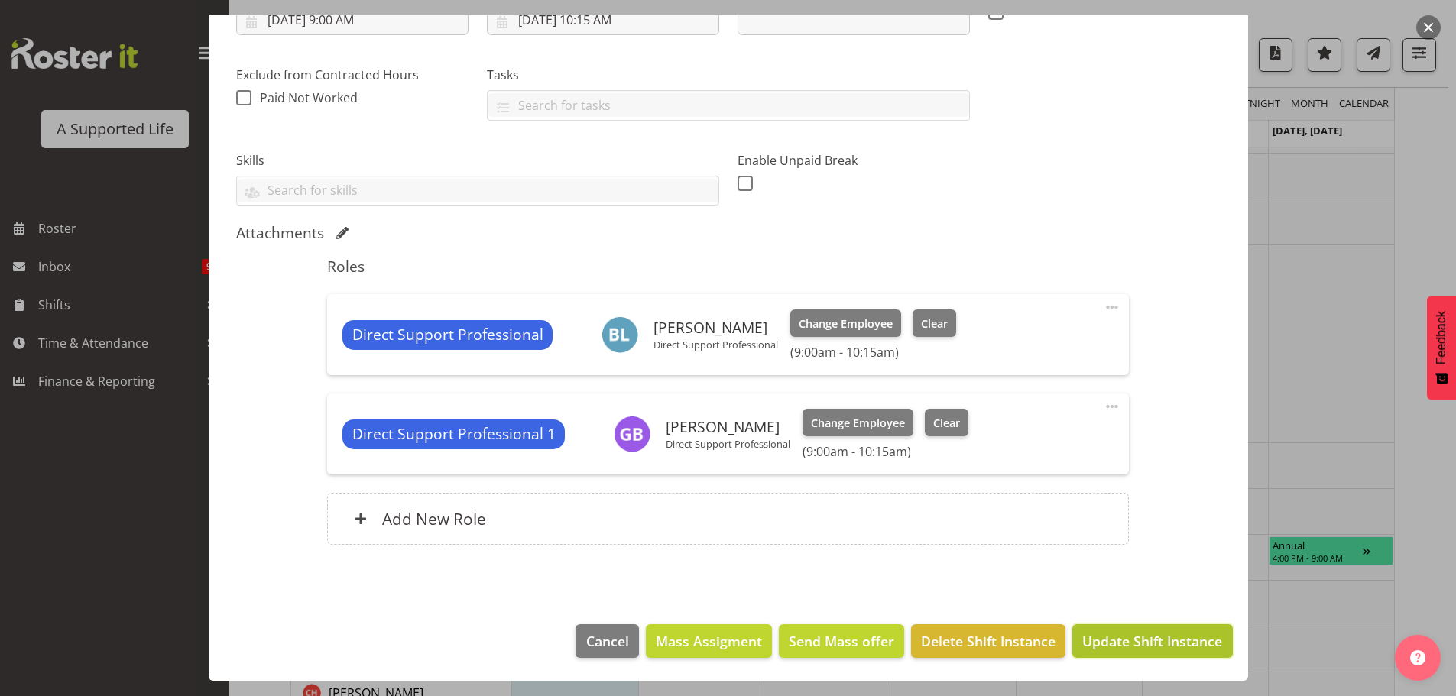
click at [1116, 643] on span "Update Shift Instance" at bounding box center [1152, 641] width 140 height 20
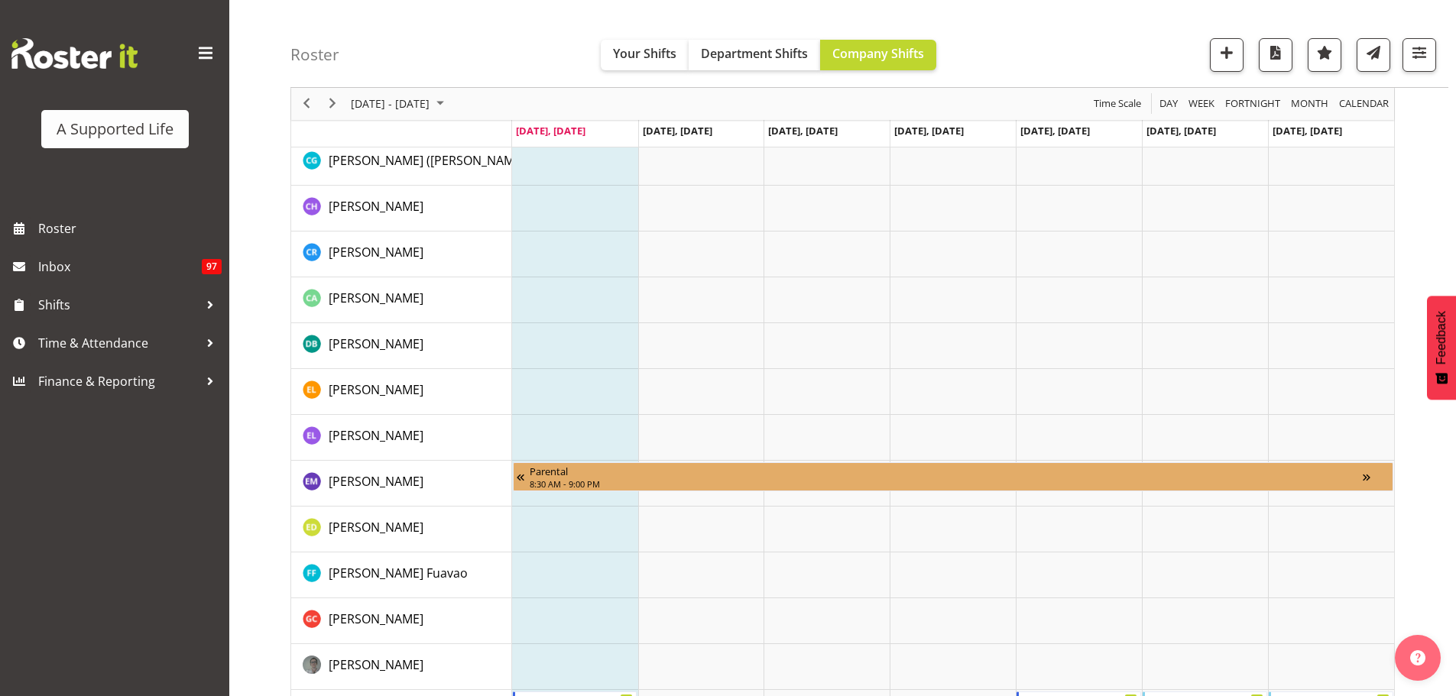
scroll to position [1178, 0]
